Goal: Information Seeking & Learning: Learn about a topic

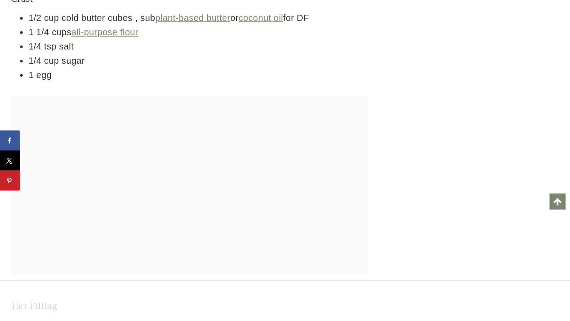
scroll to position [12704, 0]
